Goal: Find specific page/section

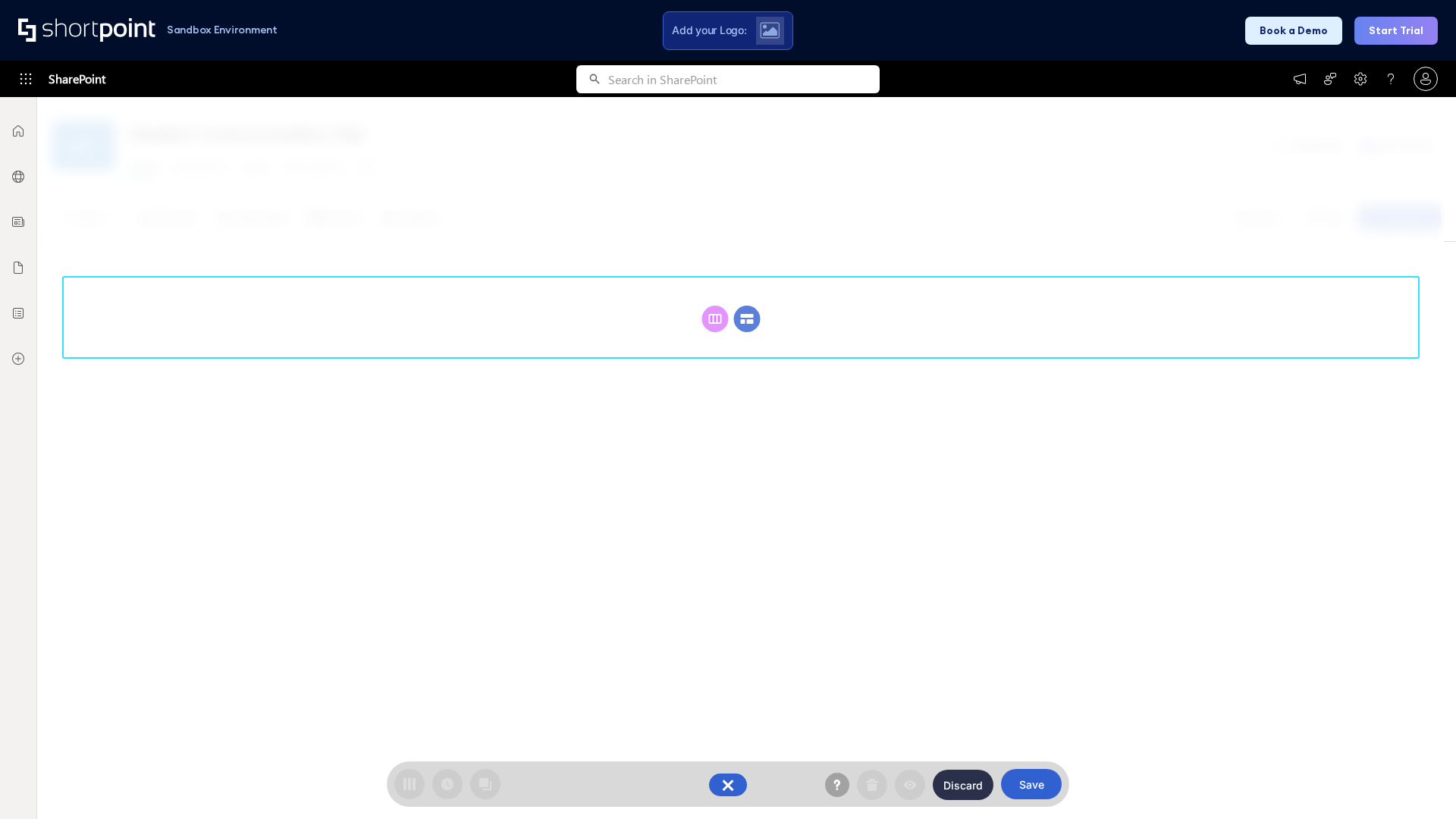
scroll to position [209, 0]
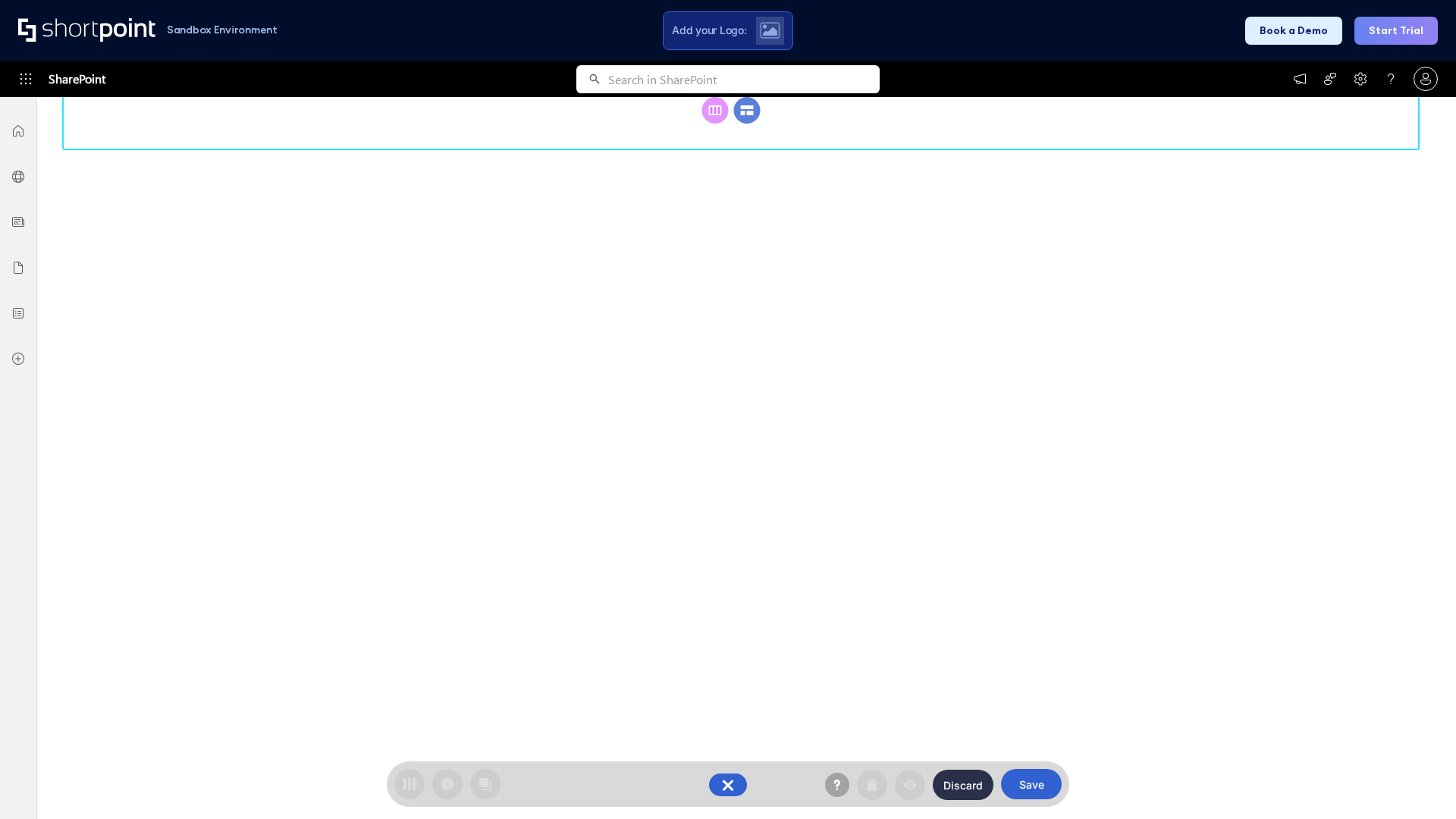
click at [747, 124] on circle at bounding box center [746, 110] width 27 height 27
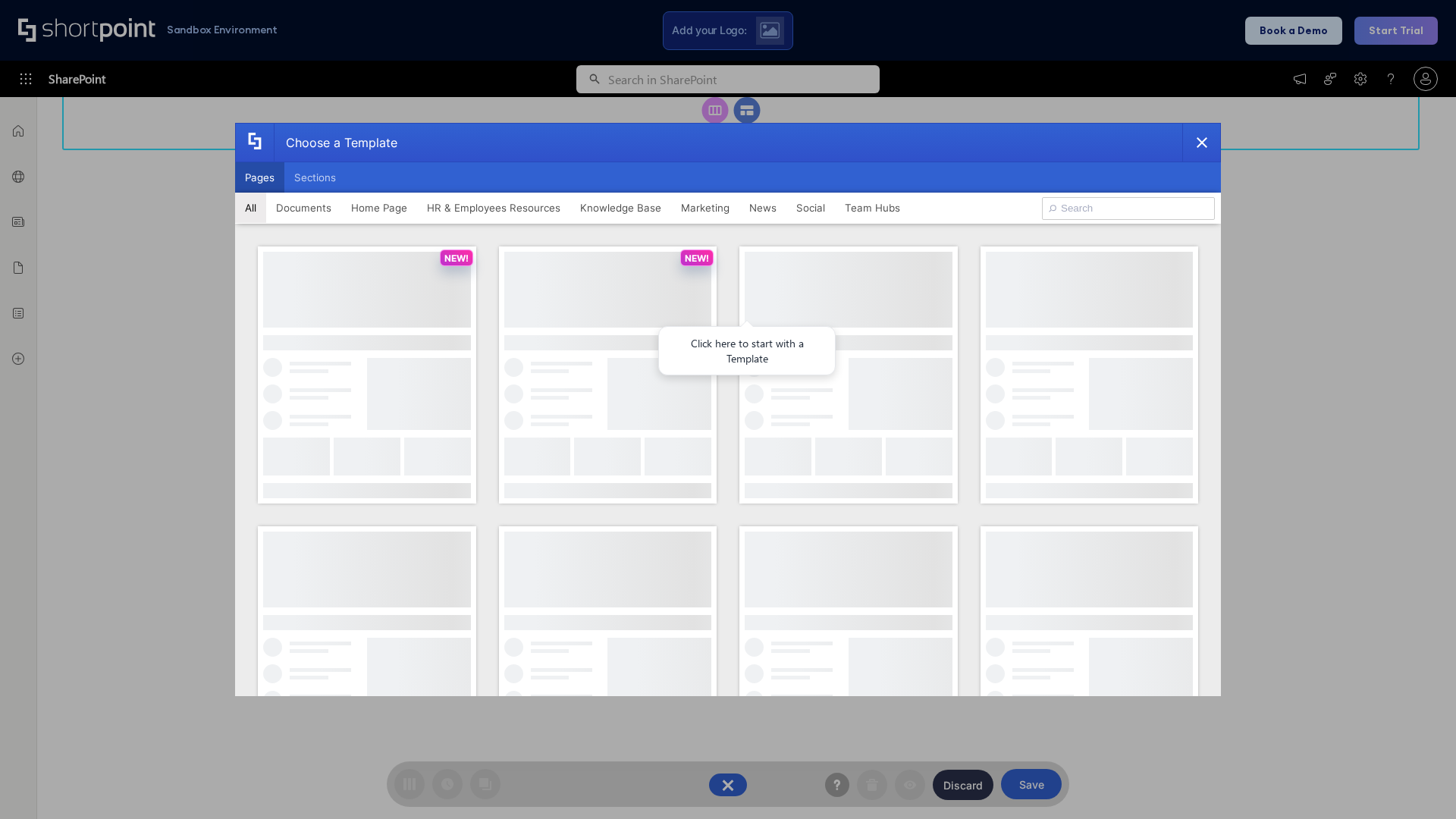
scroll to position [0, 0]
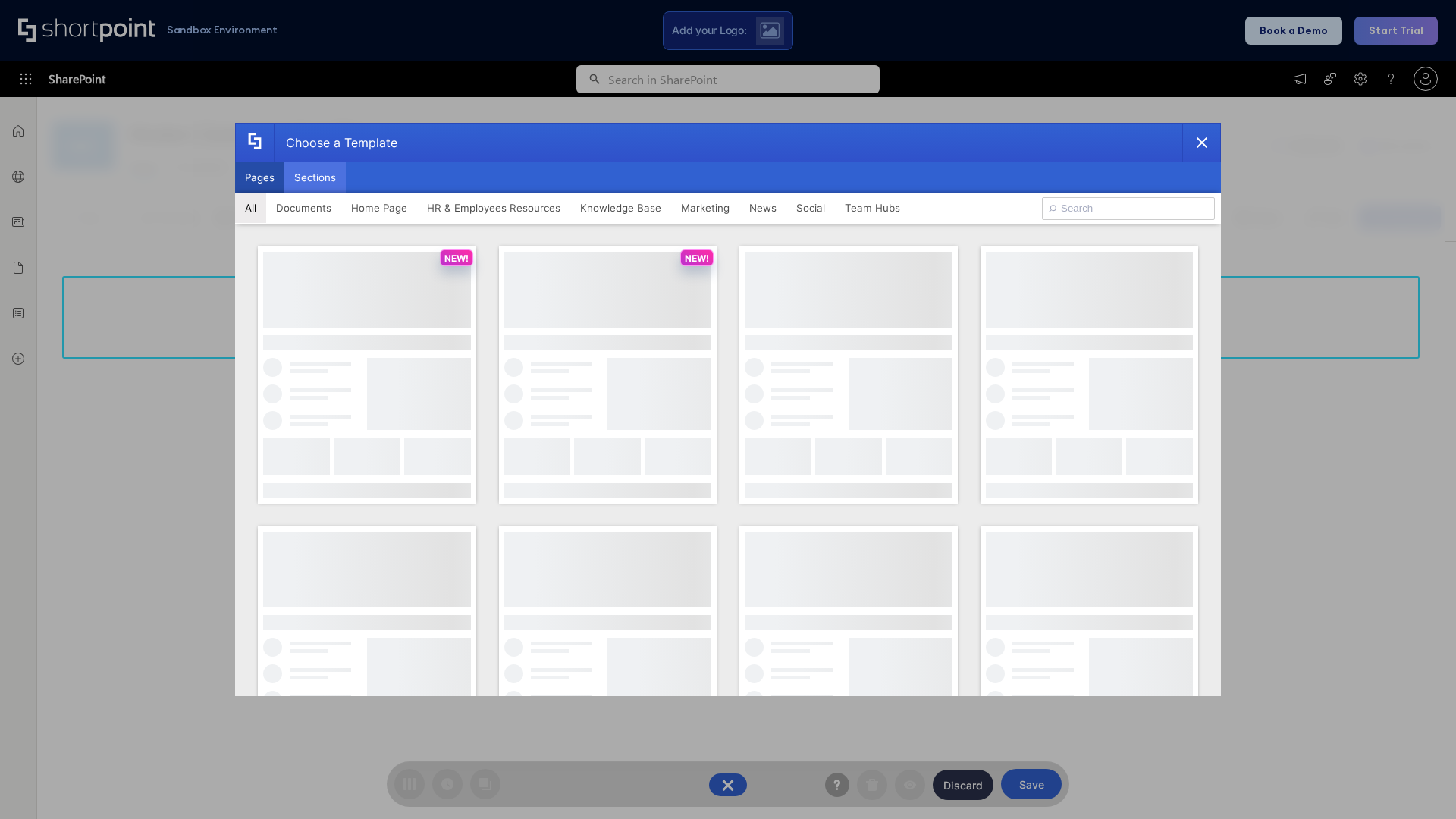
click at [315, 178] on button "Sections" at bounding box center [315, 177] width 62 height 30
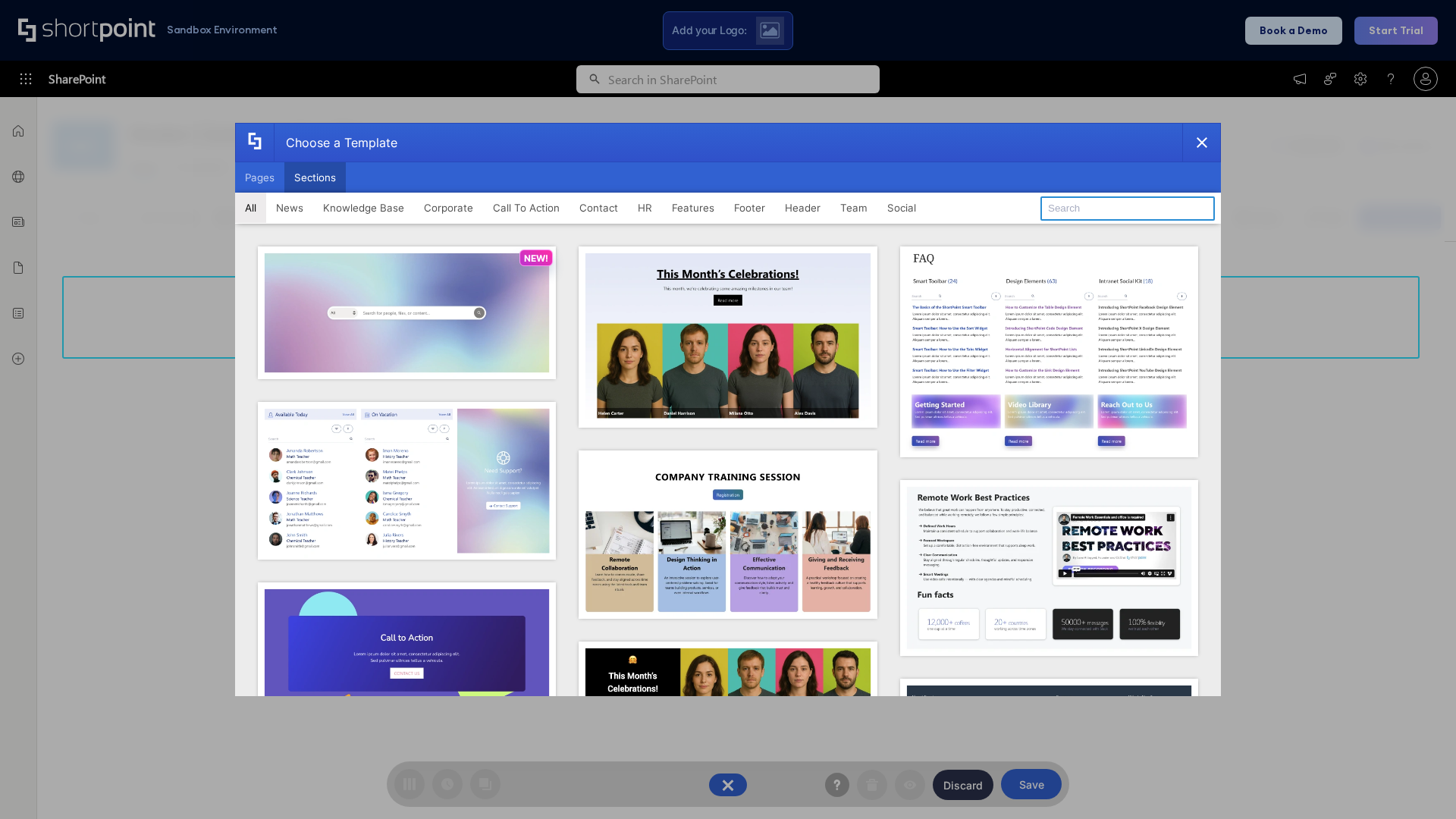
type input "Teammate 1"
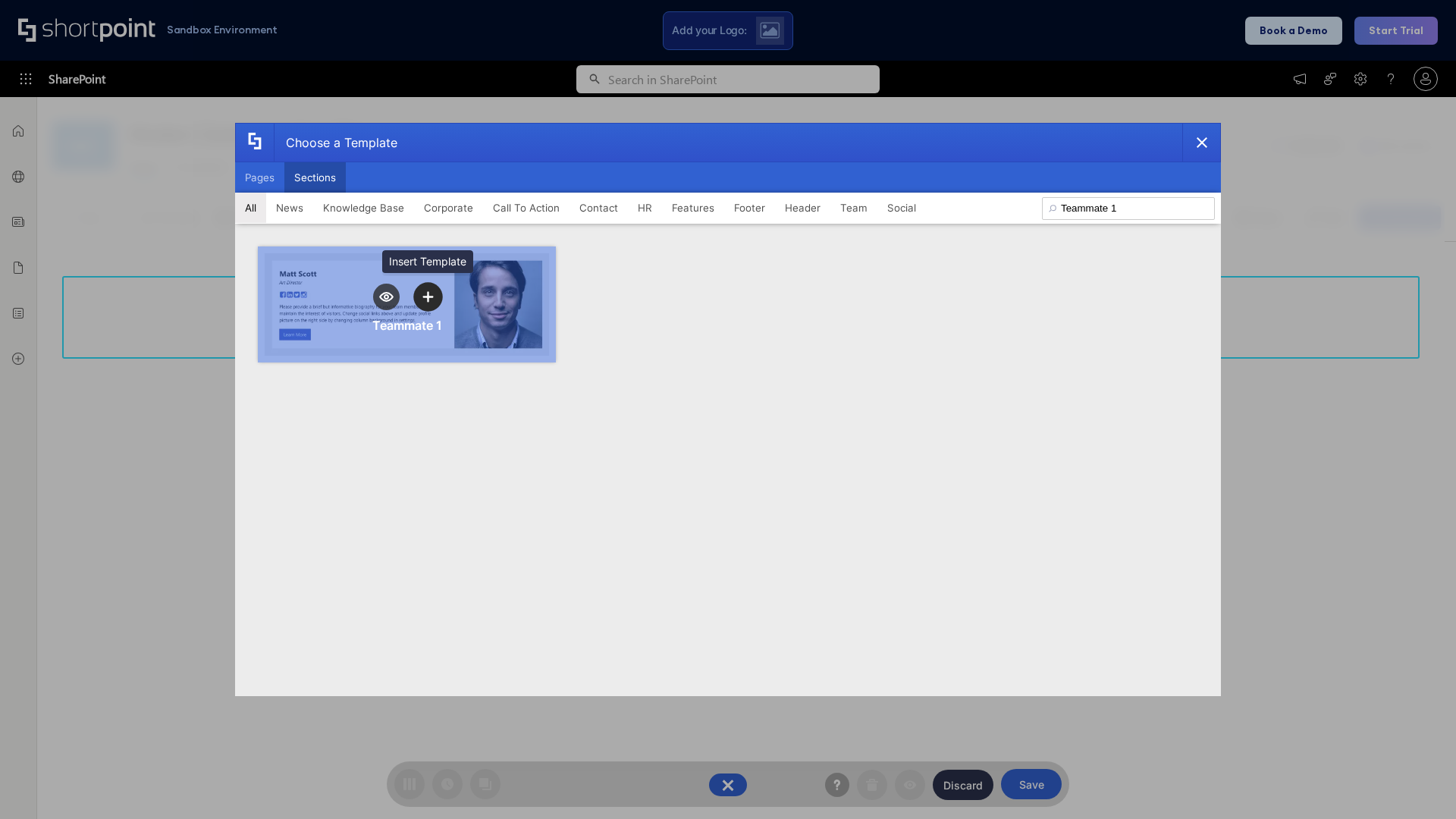
click at [427, 297] on icon "template selector" at bounding box center [427, 297] width 10 height 10
